Goal: Transaction & Acquisition: Purchase product/service

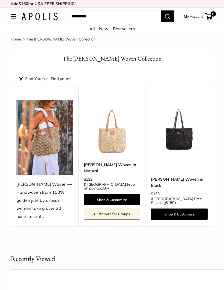
click at [116, 139] on img at bounding box center [112, 128] width 57 height 57
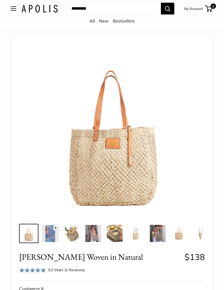
scroll to position [16, 0]
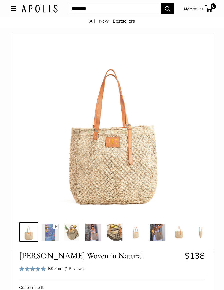
click at [74, 236] on img at bounding box center [71, 232] width 17 height 17
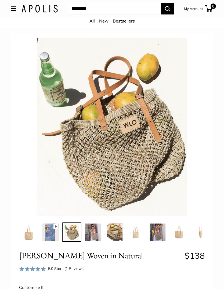
click at [92, 232] on img at bounding box center [93, 232] width 17 height 17
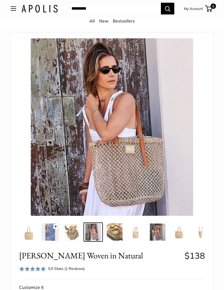
click at [114, 231] on img at bounding box center [114, 232] width 17 height 17
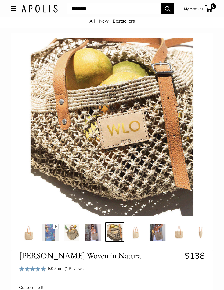
click at [135, 233] on img at bounding box center [135, 232] width 17 height 17
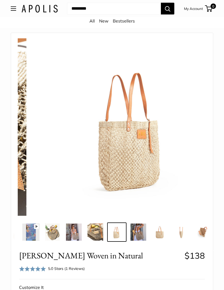
scroll to position [0, 20]
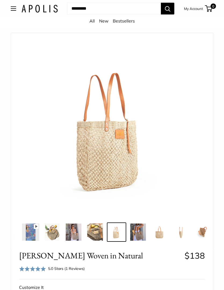
click at [138, 232] on img at bounding box center [137, 232] width 17 height 17
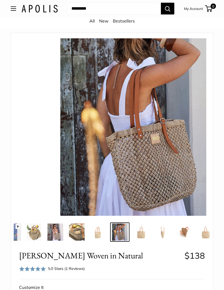
scroll to position [0, 41]
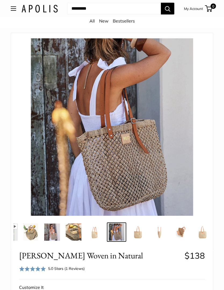
click at [138, 233] on img at bounding box center [137, 232] width 17 height 17
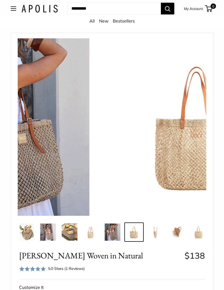
scroll to position [0, 48]
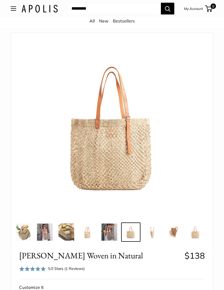
click at [152, 233] on img at bounding box center [152, 232] width 17 height 17
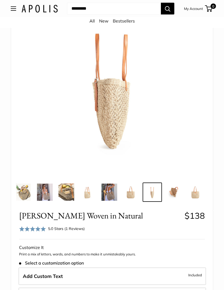
scroll to position [0, 0]
